Goal: Transaction & Acquisition: Purchase product/service

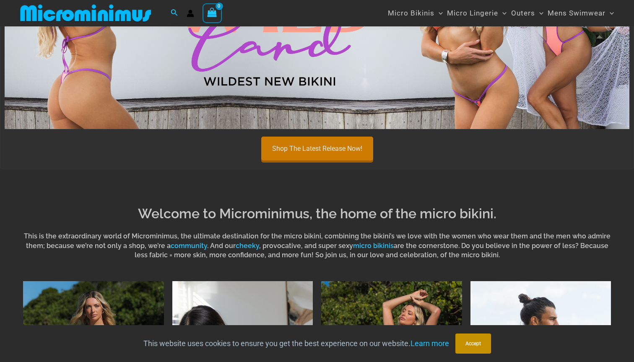
scroll to position [587, 0]
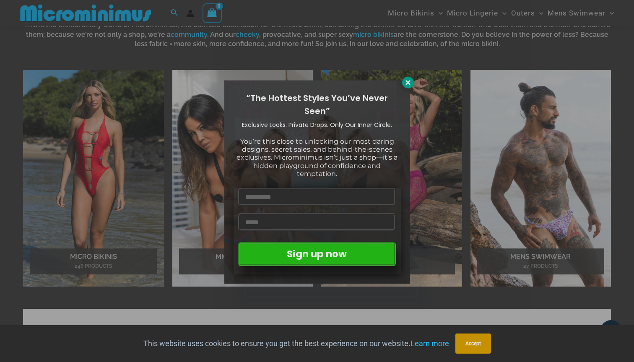
click at [407, 85] on icon at bounding box center [408, 83] width 8 height 8
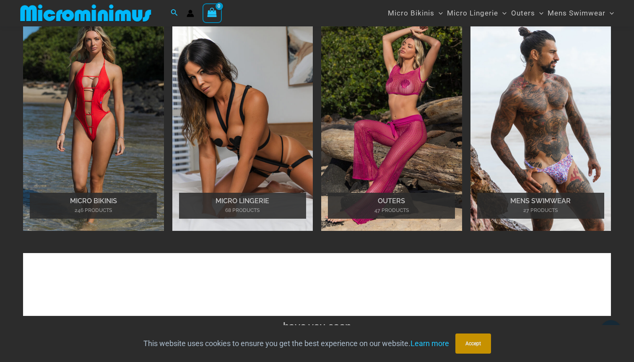
scroll to position [586, 0]
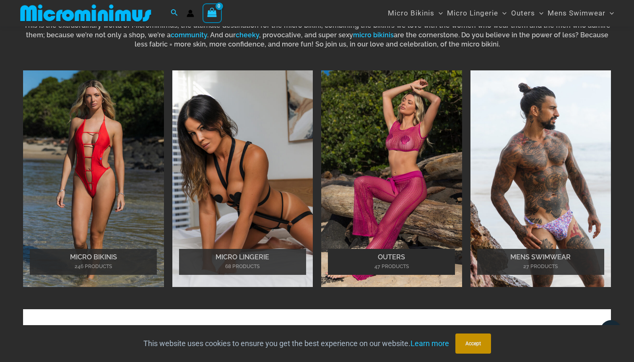
click at [349, 214] on img "Visit product category Outers" at bounding box center [391, 178] width 141 height 217
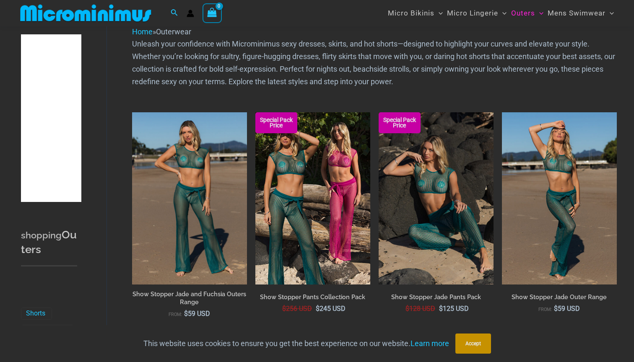
scroll to position [50, 0]
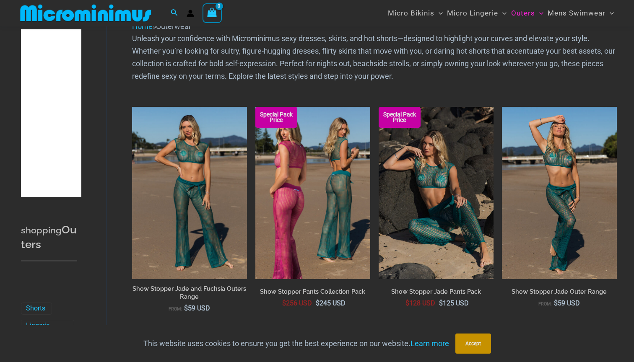
click at [331, 156] on img at bounding box center [312, 193] width 115 height 172
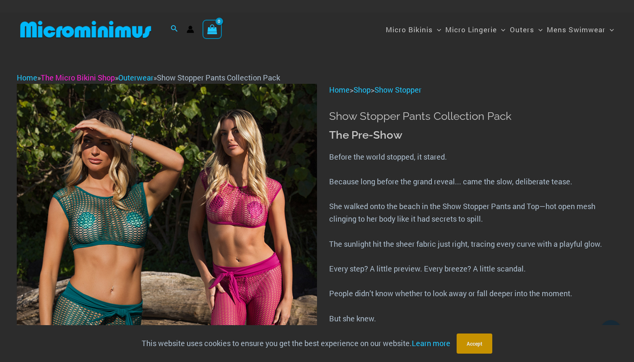
click at [101, 80] on link "The Micro Bikini Shop" at bounding box center [78, 78] width 74 height 10
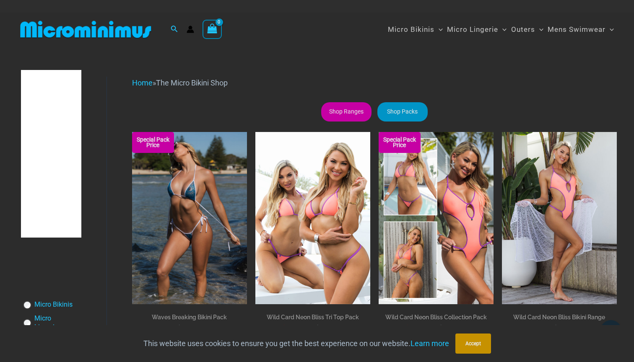
click at [334, 116] on link "Shop Ranges" at bounding box center [346, 111] width 50 height 19
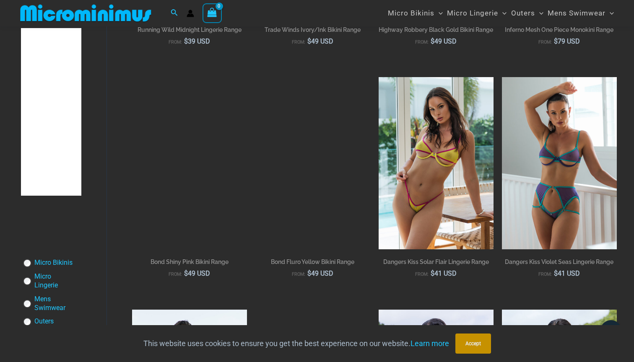
scroll to position [767, 0]
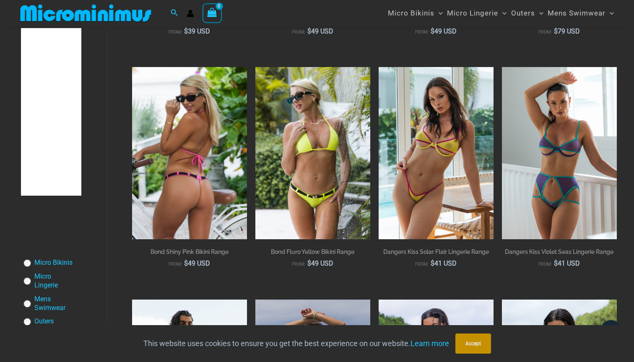
click at [221, 173] on img at bounding box center [189, 153] width 115 height 172
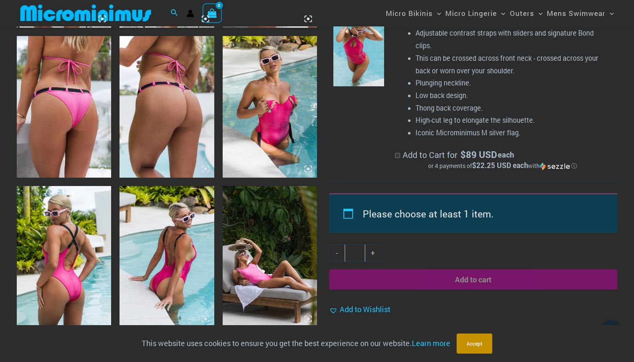
scroll to position [649, 0]
click at [396, 153] on label "Add to Cart for $ 89 USD each or 4 payments of $22.25 USD each with ⓘ" at bounding box center [503, 159] width 216 height 21
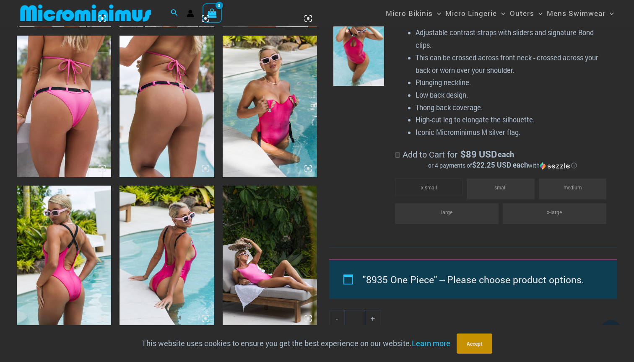
click at [396, 153] on label "Add to Cart for $ 89 USD each or 4 payments of $22.25 USD each with ⓘ" at bounding box center [503, 159] width 216 height 21
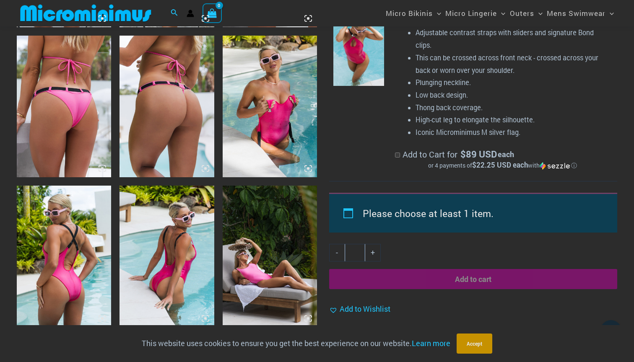
click at [396, 153] on label "Add to Cart for $ 89 USD each or 4 payments of $22.25 USD each with ⓘ" at bounding box center [503, 159] width 216 height 21
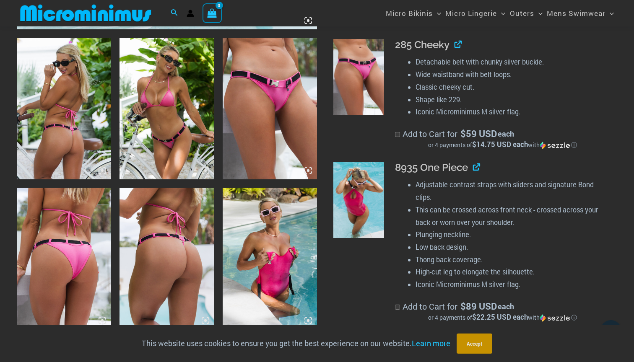
scroll to position [491, 0]
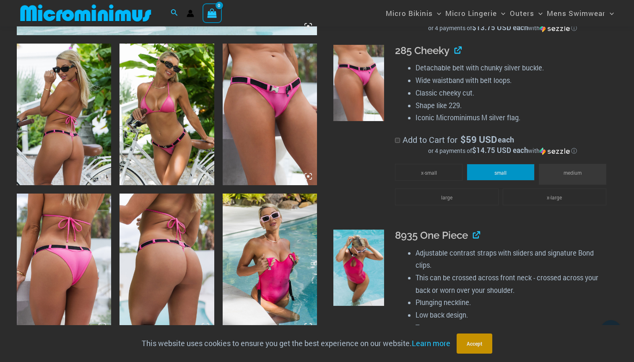
click at [473, 167] on li "small" at bounding box center [501, 172] width 68 height 17
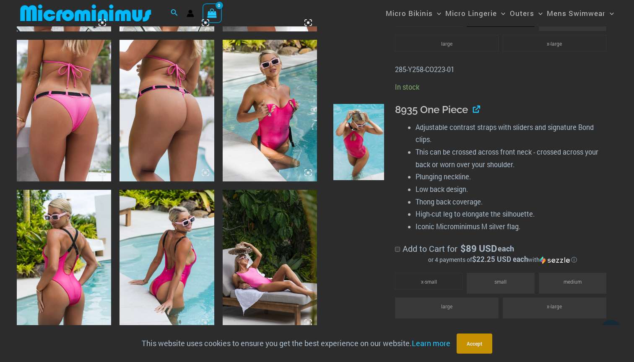
scroll to position [650, 0]
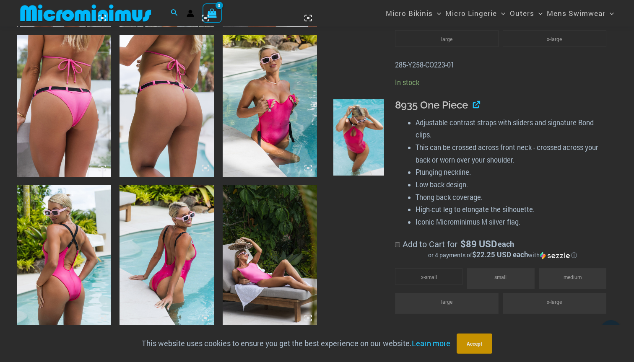
click at [507, 270] on li "small" at bounding box center [501, 278] width 68 height 21
click at [502, 274] on span "small" at bounding box center [500, 277] width 12 height 7
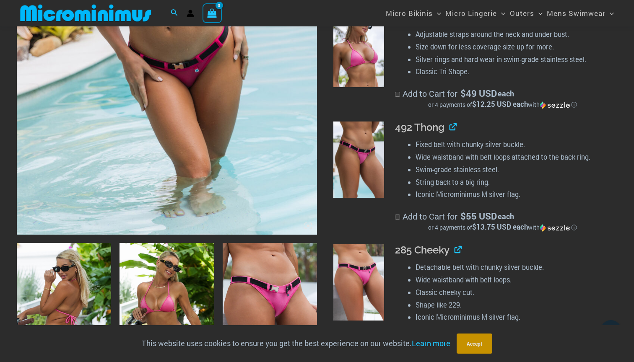
scroll to position [280, 0]
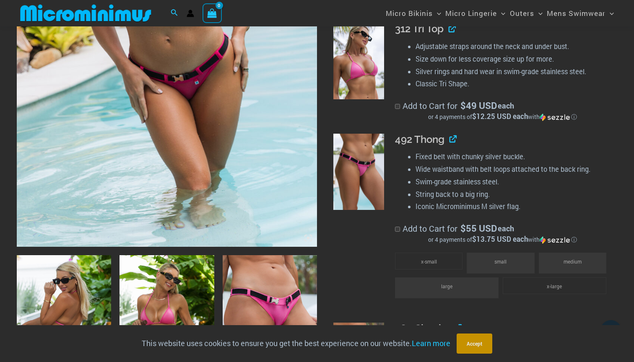
click at [502, 253] on li "small" at bounding box center [501, 263] width 68 height 21
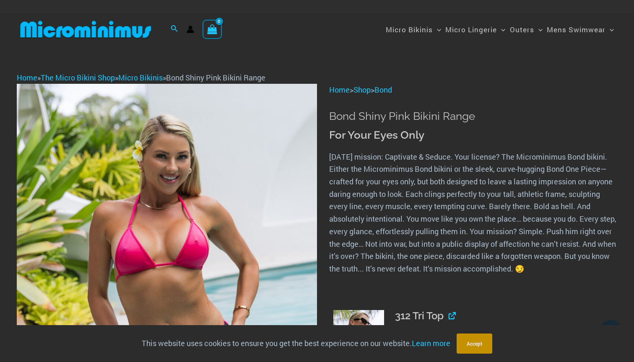
scroll to position [0, 0]
